Goal: Find specific page/section: Find specific page/section

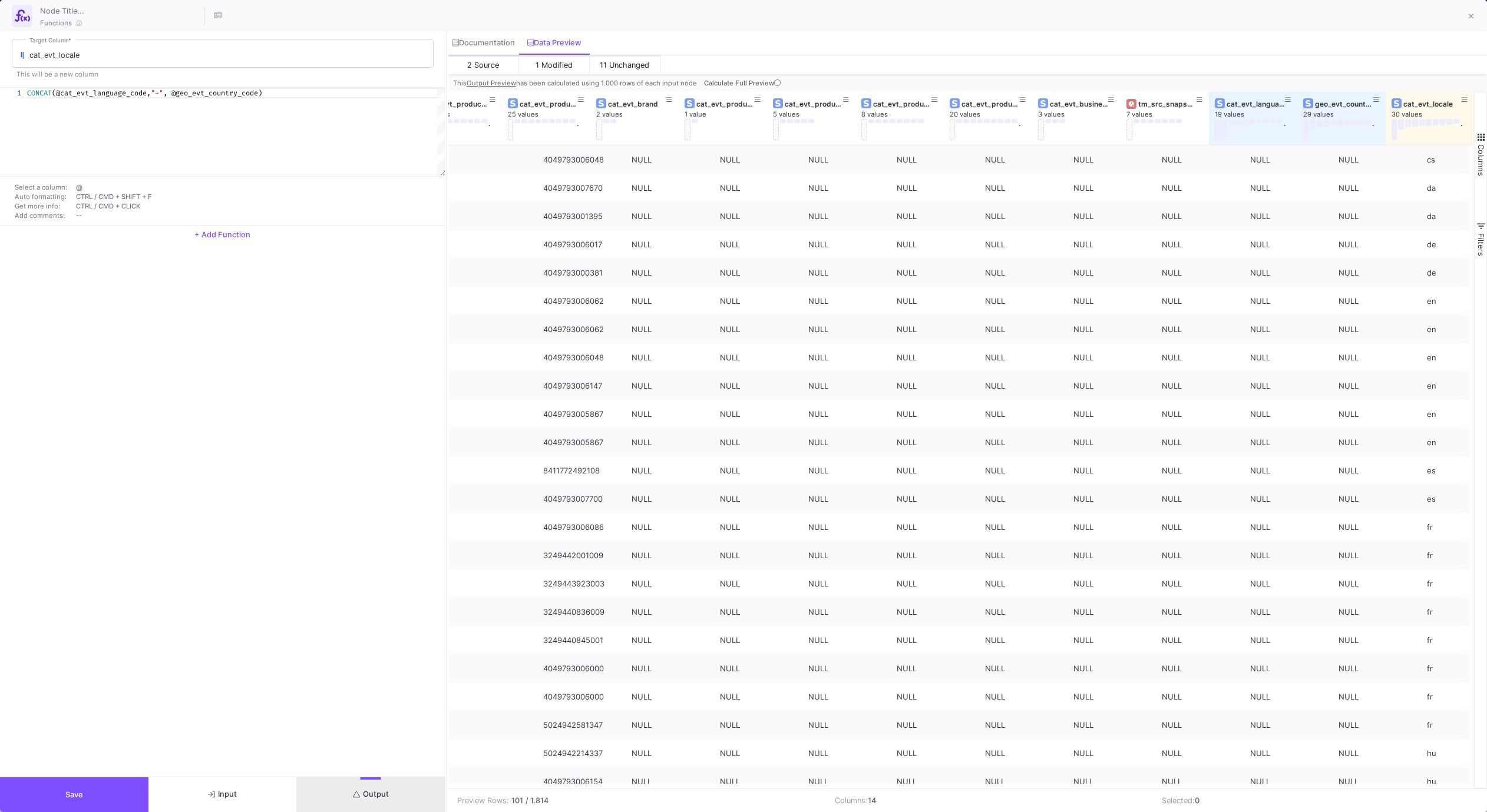
scroll to position [0, 211]
